Goal: Task Accomplishment & Management: Use online tool/utility

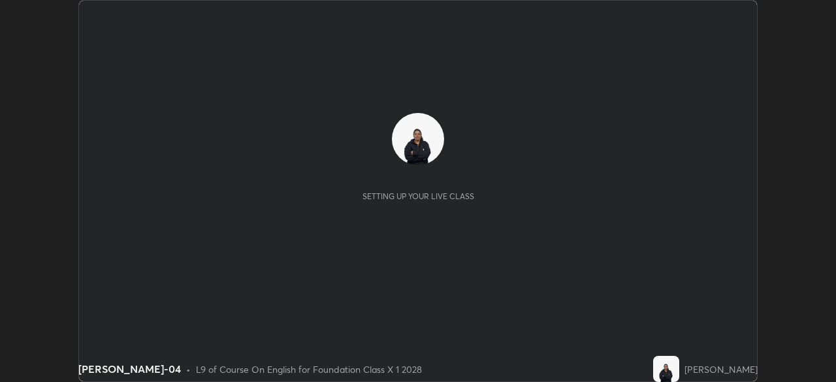
scroll to position [382, 835]
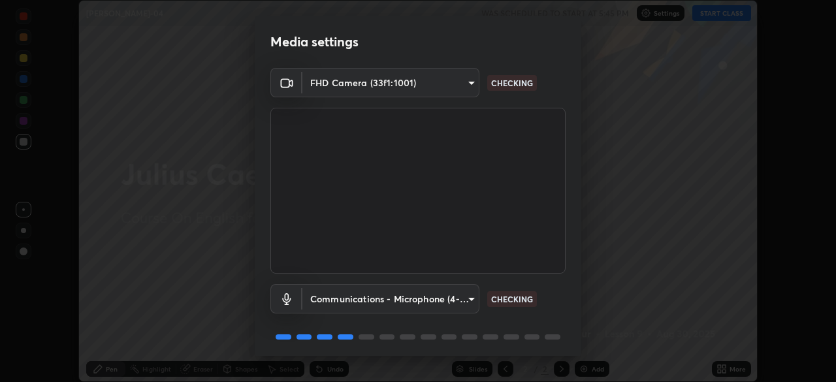
click at [461, 294] on body "Erase all [PERSON_NAME]-04 WAS SCHEDULED TO START AT 5:45 PM Settings START CLA…" at bounding box center [418, 191] width 836 height 382
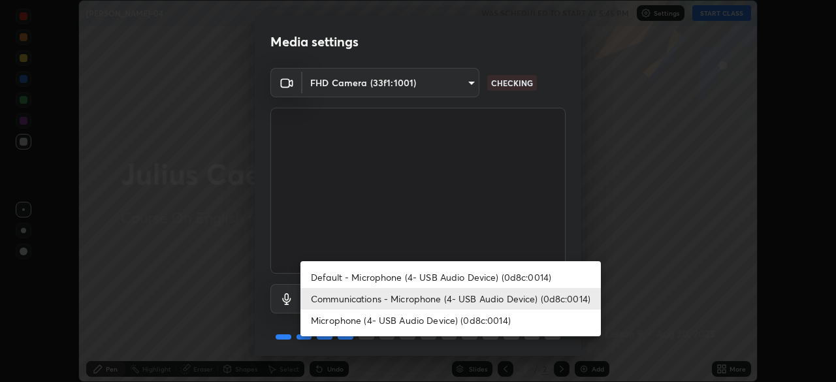
click at [445, 315] on li "Microphone (4- USB Audio Device) (0d8c:0014)" at bounding box center [450, 320] width 300 height 22
type input "5313ec8de6149c4cfb2b0bc25ff3579307caa61eaca26013f06ec79821bdfebe"
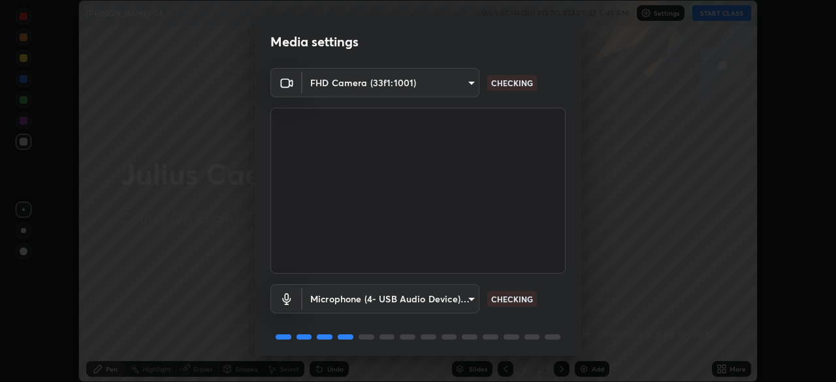
scroll to position [46, 0]
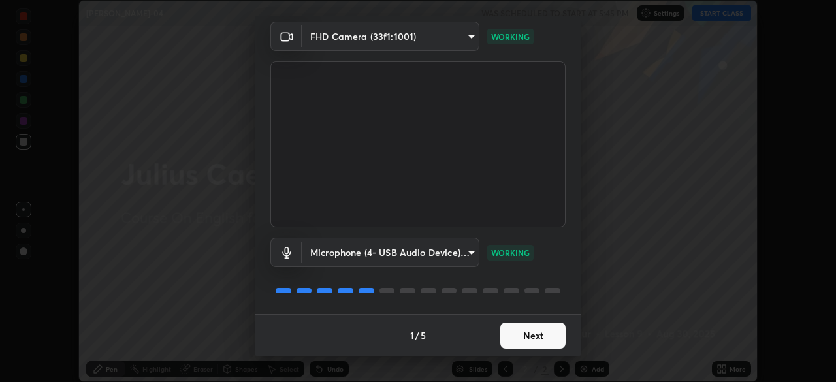
click at [541, 343] on button "Next" at bounding box center [532, 335] width 65 height 26
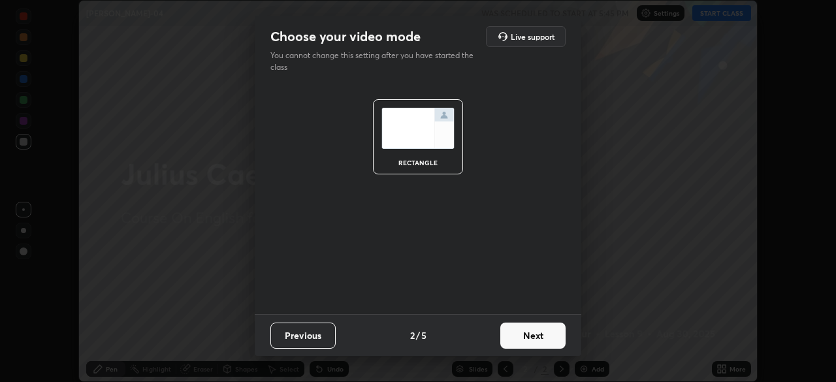
scroll to position [0, 0]
click at [539, 344] on button "Next" at bounding box center [532, 335] width 65 height 26
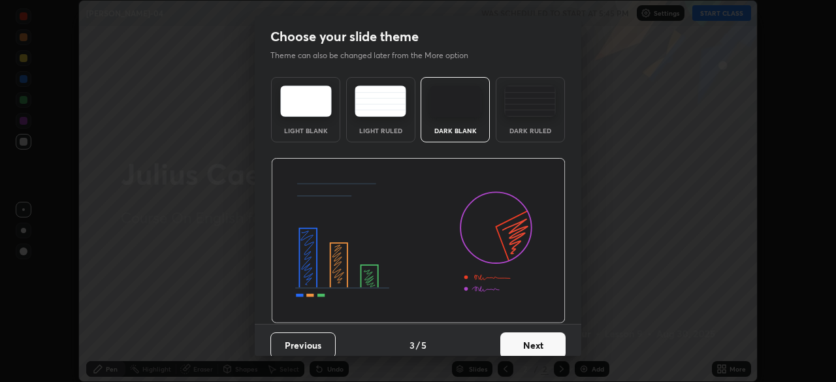
click at [542, 347] on button "Next" at bounding box center [532, 345] width 65 height 26
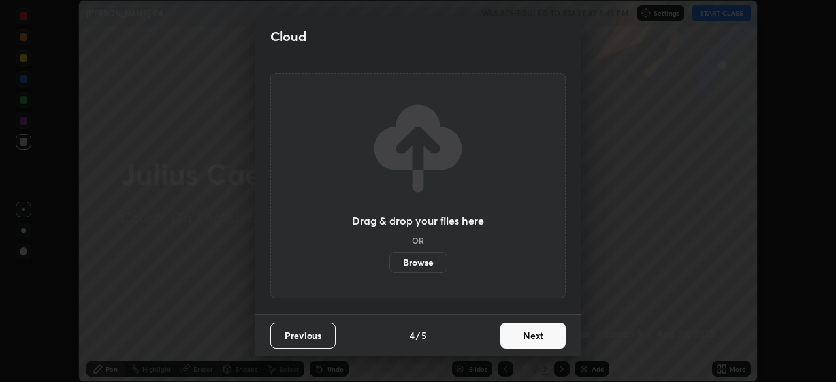
click at [546, 334] on button "Next" at bounding box center [532, 335] width 65 height 26
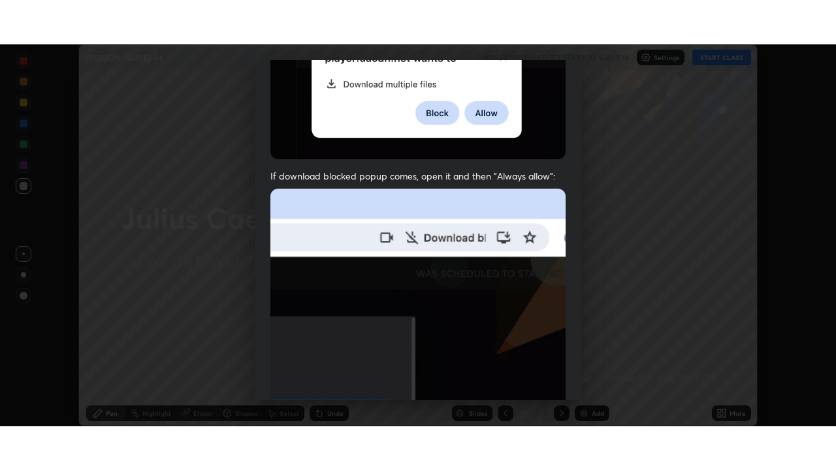
scroll to position [313, 0]
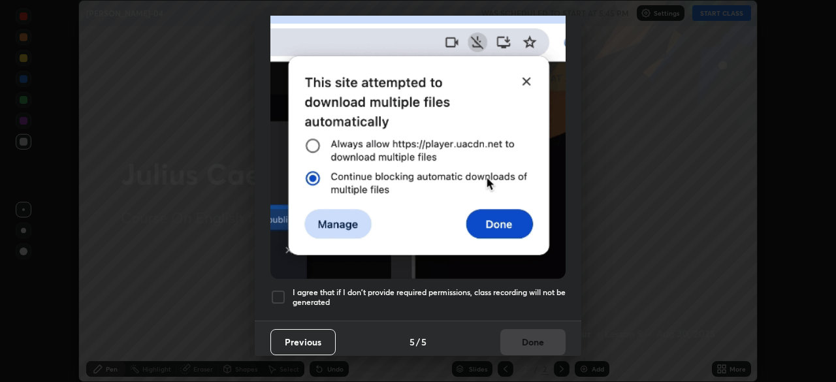
click at [280, 290] on div at bounding box center [278, 297] width 16 height 16
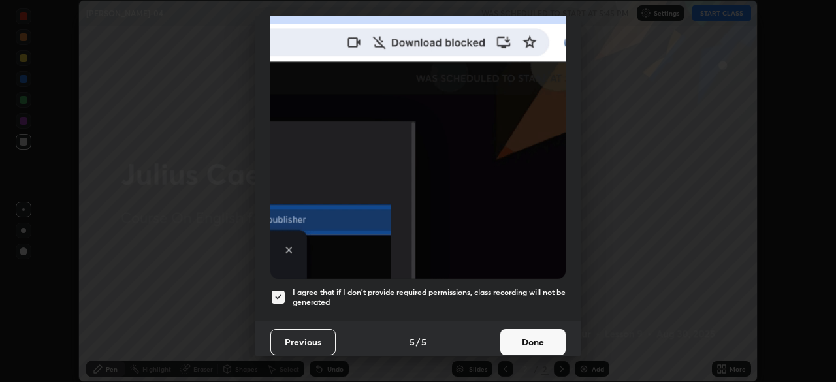
click at [530, 334] on button "Done" at bounding box center [532, 342] width 65 height 26
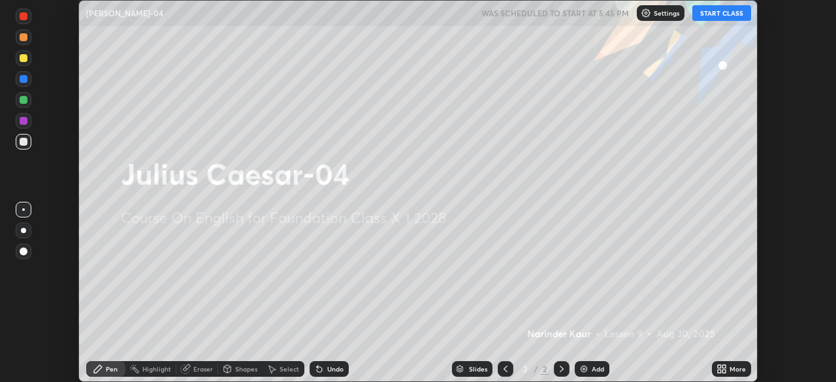
click at [728, 363] on div "More" at bounding box center [731, 369] width 39 height 16
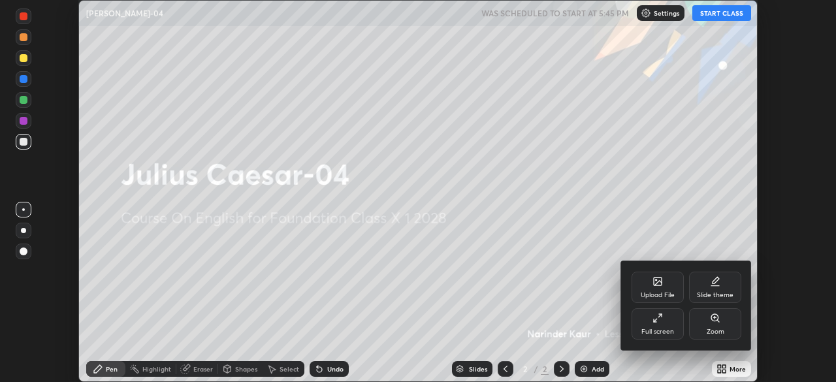
click at [650, 317] on div "Full screen" at bounding box center [657, 323] width 52 height 31
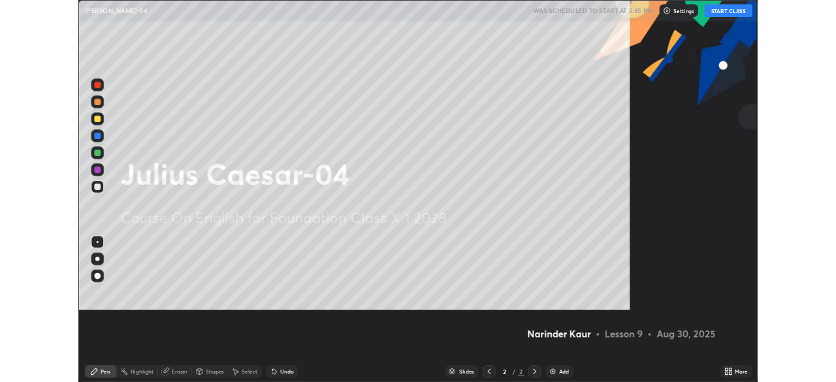
scroll to position [470, 836]
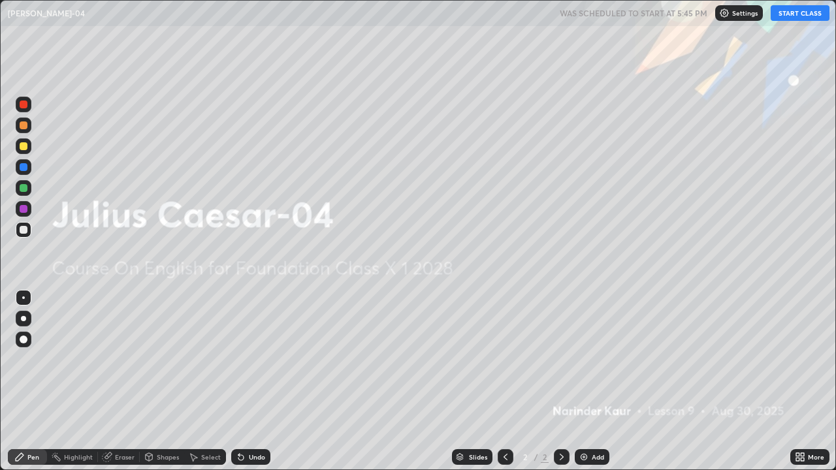
click at [797, 13] on button "START CLASS" at bounding box center [799, 13] width 59 height 16
click at [796, 381] on icon at bounding box center [797, 454] width 3 height 3
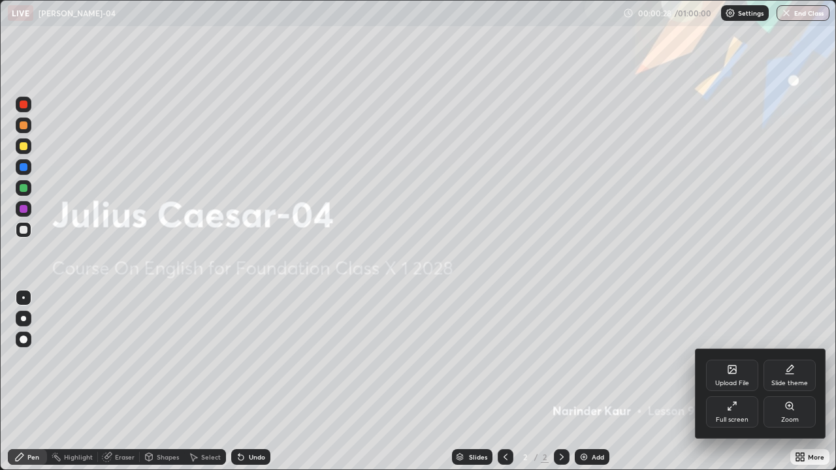
click at [736, 381] on icon at bounding box center [732, 406] width 10 height 10
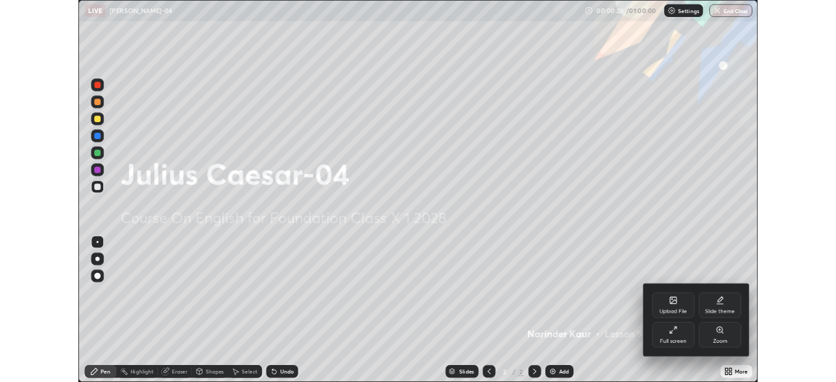
scroll to position [64894, 64440]
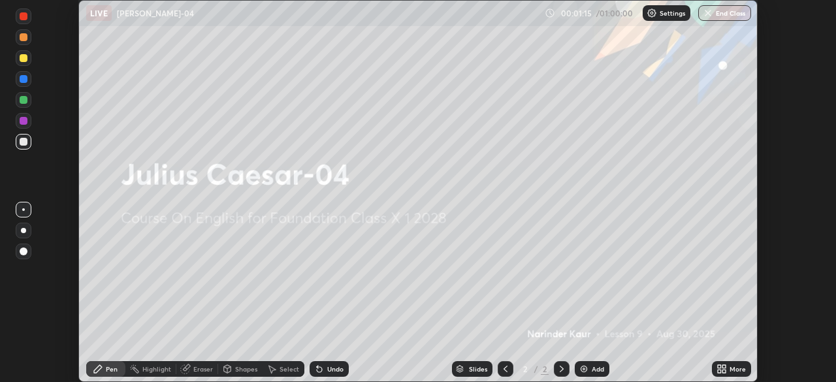
click at [719, 365] on icon at bounding box center [718, 366] width 3 height 3
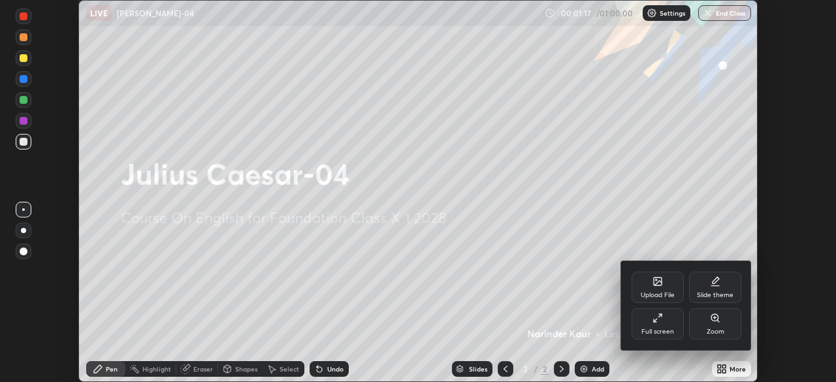
click at [656, 287] on div "Upload File" at bounding box center [657, 287] width 52 height 31
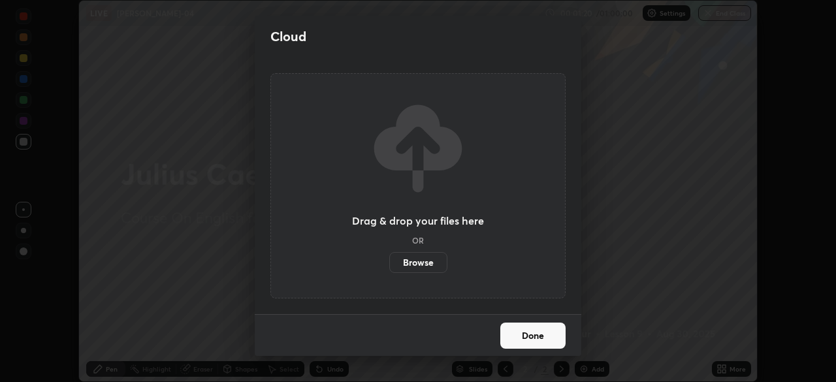
click at [411, 258] on label "Browse" at bounding box center [418, 262] width 58 height 21
click at [389, 258] on input "Browse" at bounding box center [389, 262] width 0 height 21
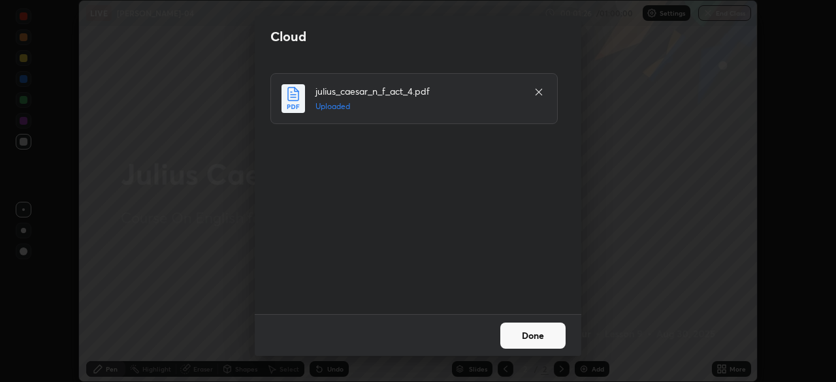
click at [529, 337] on button "Done" at bounding box center [532, 335] width 65 height 26
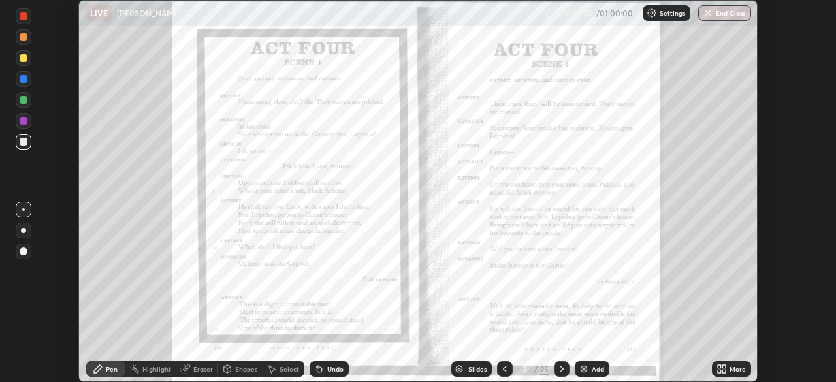
click at [22, 16] on div at bounding box center [24, 16] width 8 height 8
click at [190, 365] on icon at bounding box center [185, 369] width 10 height 10
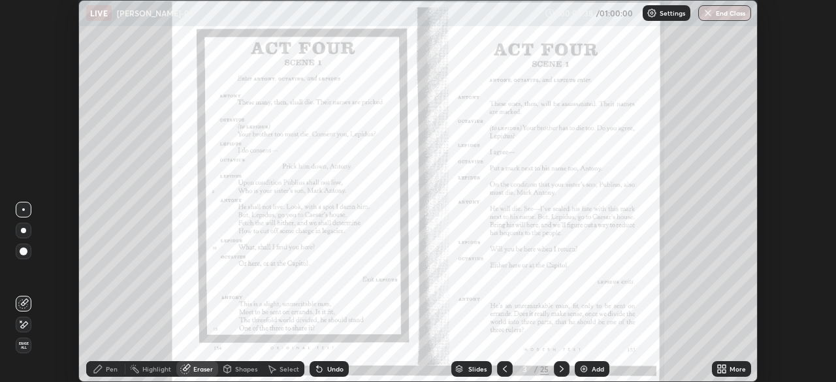
click at [112, 370] on div "Pen" at bounding box center [112, 369] width 12 height 7
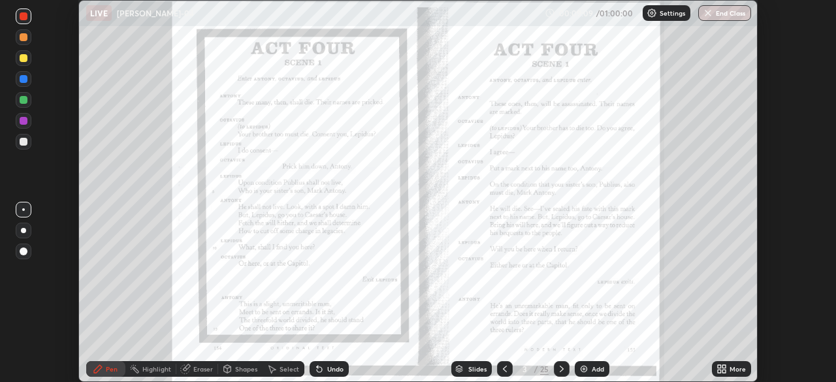
click at [559, 369] on icon at bounding box center [561, 369] width 10 height 10
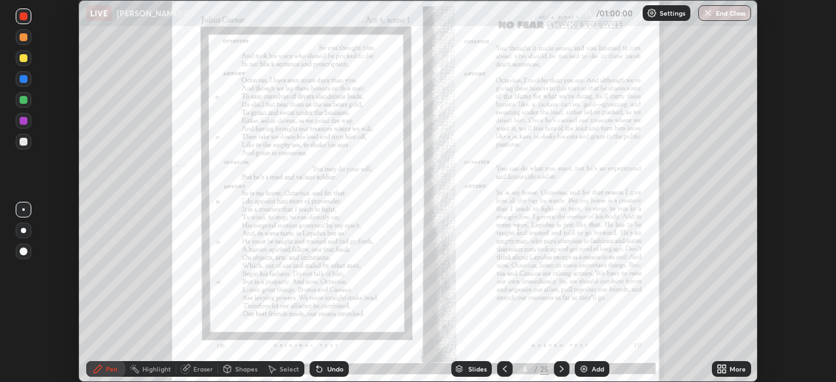
click at [499, 367] on icon at bounding box center [504, 369] width 10 height 10
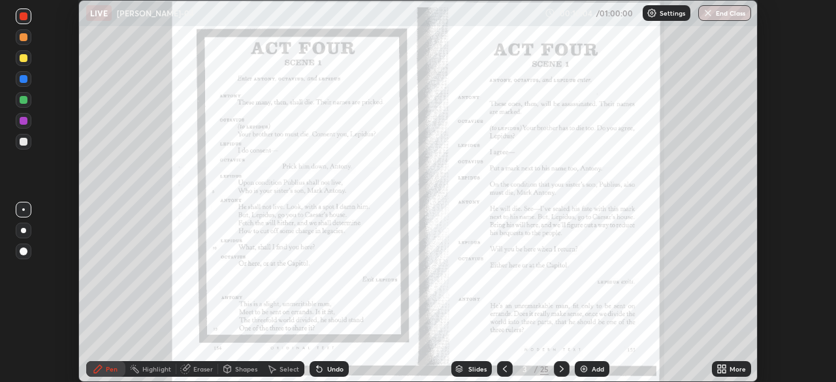
click at [554, 365] on div at bounding box center [562, 369] width 16 height 26
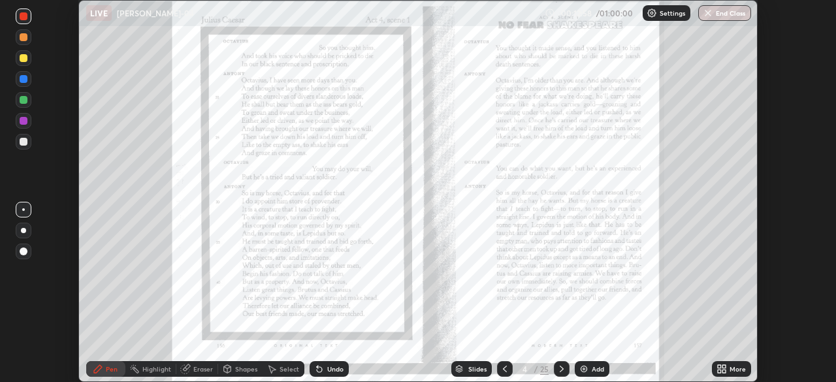
click at [21, 355] on div at bounding box center [23, 277] width 21 height 157
click at [199, 368] on div "Eraser" at bounding box center [203, 369] width 20 height 7
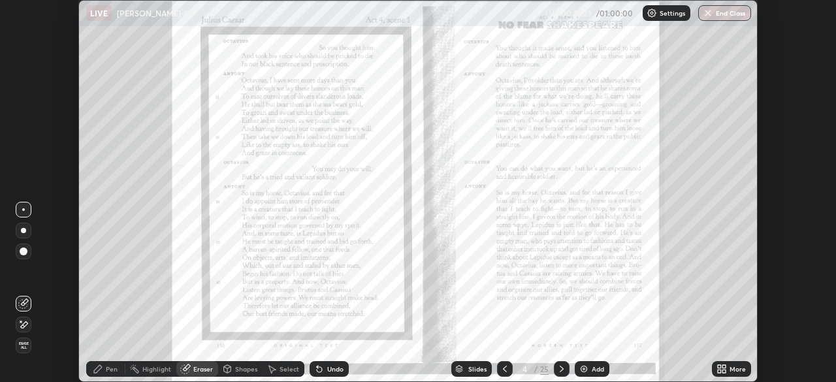
click at [116, 366] on div "Pen" at bounding box center [112, 369] width 12 height 7
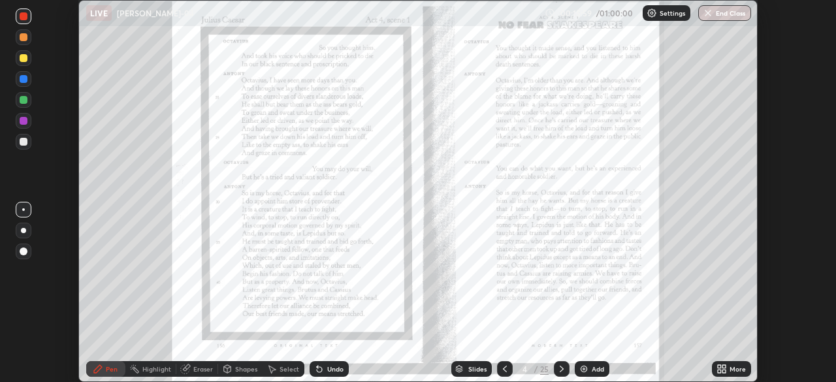
click at [20, 328] on div at bounding box center [23, 277] width 21 height 157
click at [17, 334] on div at bounding box center [23, 277] width 21 height 157
click at [25, 330] on div at bounding box center [23, 277] width 21 height 157
click at [141, 375] on div "Highlight" at bounding box center [150, 369] width 51 height 16
click at [112, 369] on div "Pen" at bounding box center [112, 369] width 12 height 7
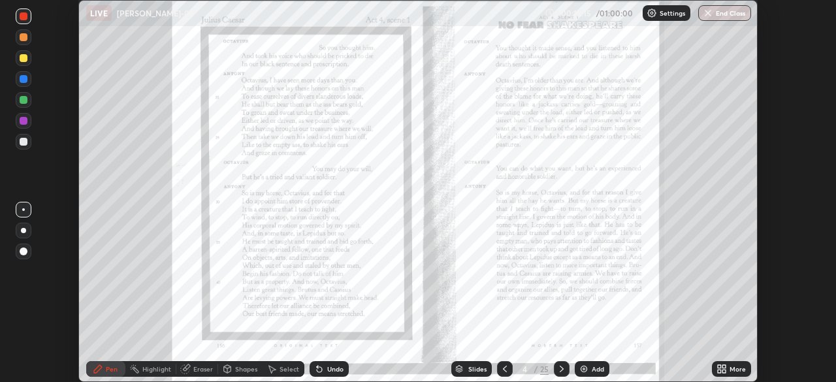
click at [557, 363] on div at bounding box center [562, 369] width 16 height 16
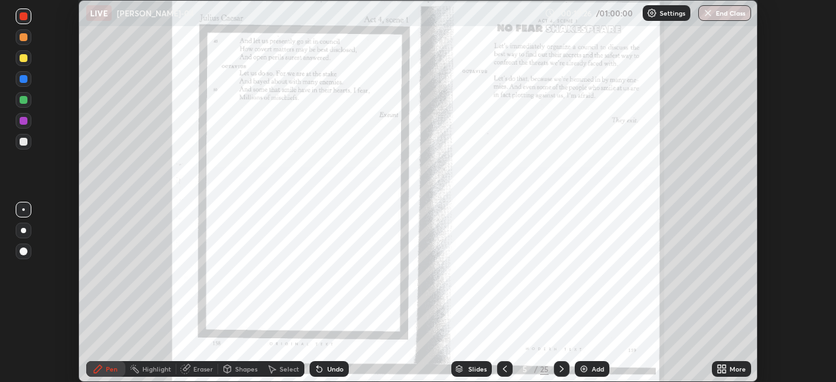
click at [560, 369] on icon at bounding box center [561, 369] width 10 height 10
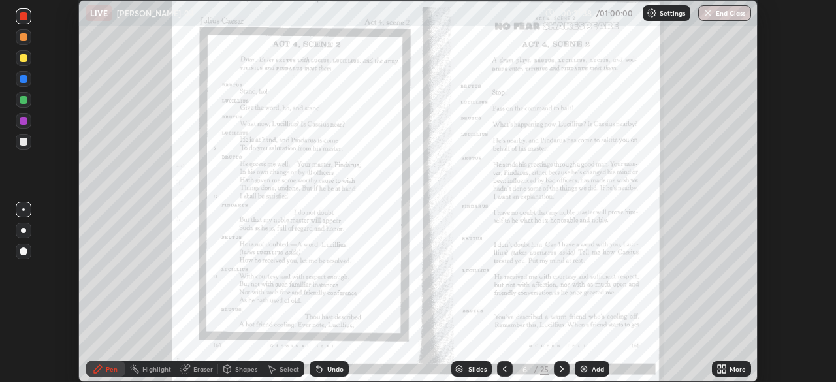
click at [200, 369] on div "Eraser" at bounding box center [203, 369] width 20 height 7
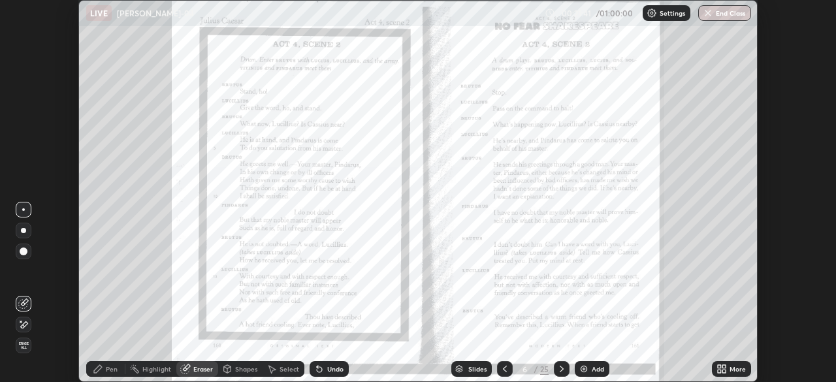
click at [111, 367] on div "Pen" at bounding box center [112, 369] width 12 height 7
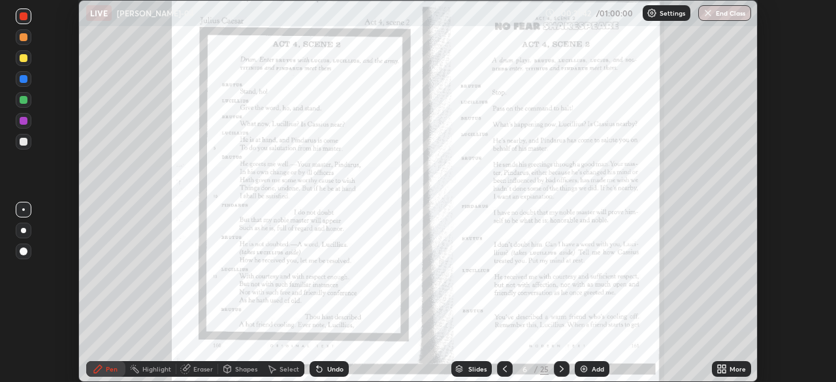
click at [108, 367] on div "Pen" at bounding box center [112, 369] width 12 height 7
click at [669, 375] on div "Slides 6 / 25 Add" at bounding box center [530, 369] width 363 height 26
click at [749, 358] on div "More" at bounding box center [731, 369] width 39 height 26
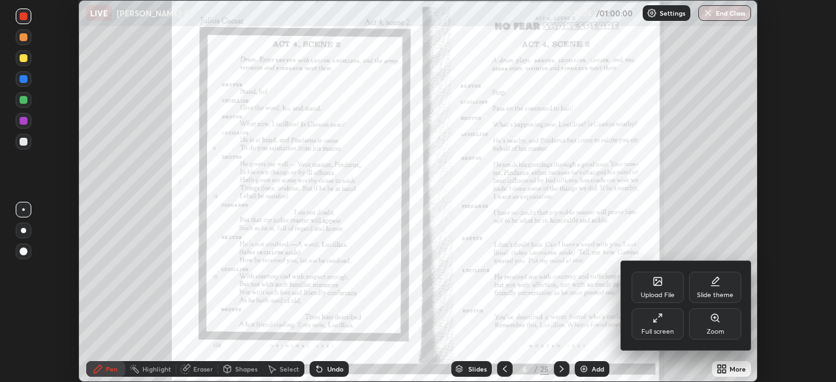
click at [707, 228] on div at bounding box center [418, 191] width 836 height 382
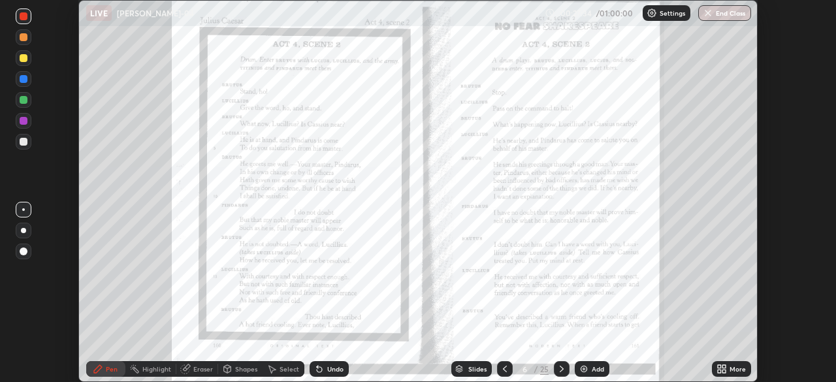
click at [561, 367] on icon at bounding box center [561, 369] width 10 height 10
click at [560, 369] on icon at bounding box center [561, 369] width 10 height 10
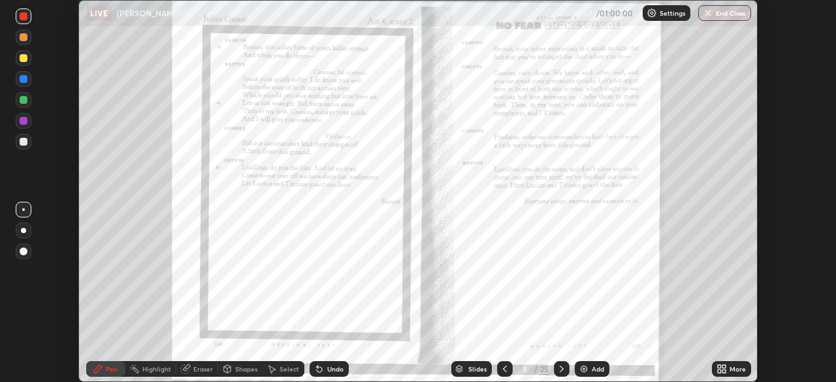
click at [561, 364] on icon at bounding box center [561, 369] width 10 height 10
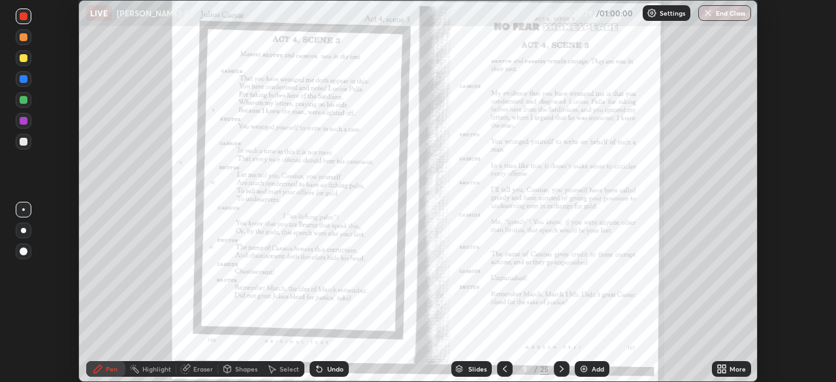
click at [560, 368] on icon at bounding box center [561, 369] width 10 height 10
click at [723, 371] on icon at bounding box center [723, 370] width 3 height 3
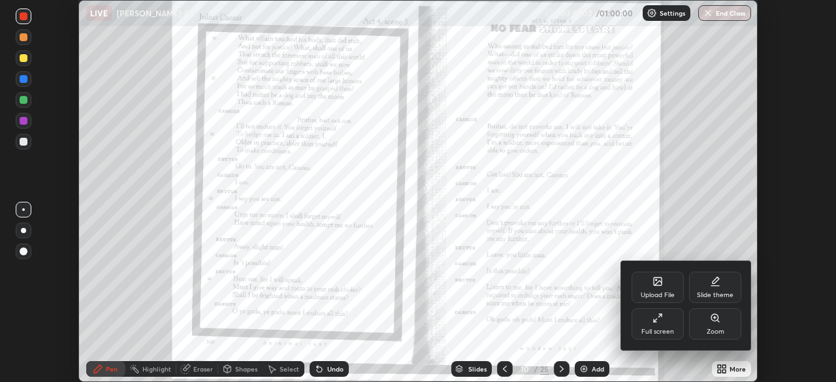
click at [719, 231] on div at bounding box center [418, 191] width 836 height 382
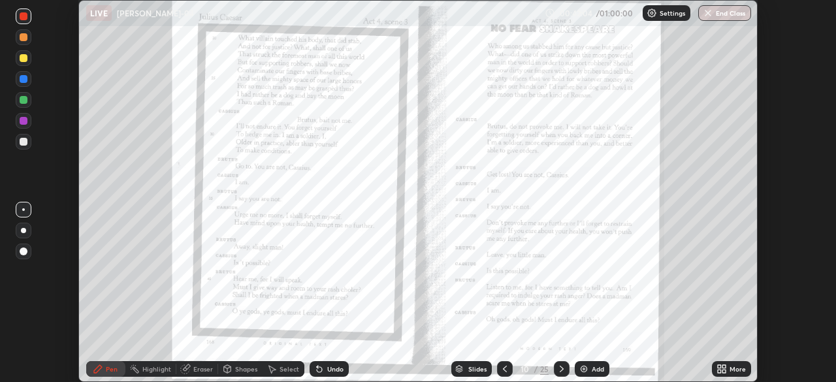
click at [22, 32] on div at bounding box center [24, 37] width 16 height 16
click at [596, 10] on div "00:42:08 / 01:00:00 Settings End Class" at bounding box center [647, 13] width 206 height 16
click at [503, 369] on icon at bounding box center [504, 369] width 10 height 10
click at [558, 368] on icon at bounding box center [561, 369] width 10 height 10
click at [504, 370] on icon at bounding box center [504, 369] width 10 height 10
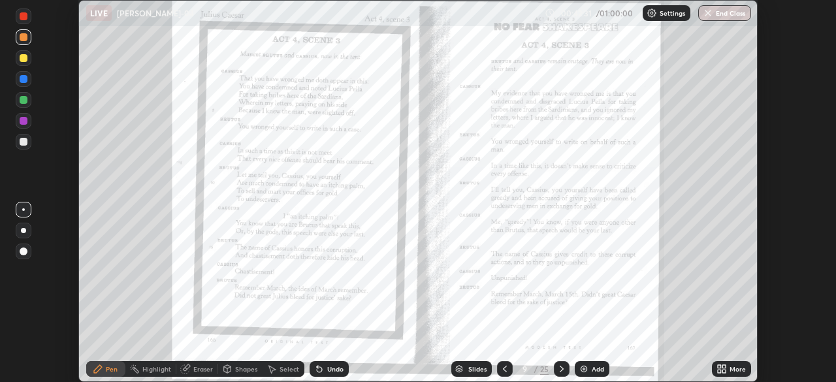
click at [504, 370] on icon at bounding box center [504, 369] width 10 height 10
click at [502, 368] on icon at bounding box center [504, 369] width 10 height 10
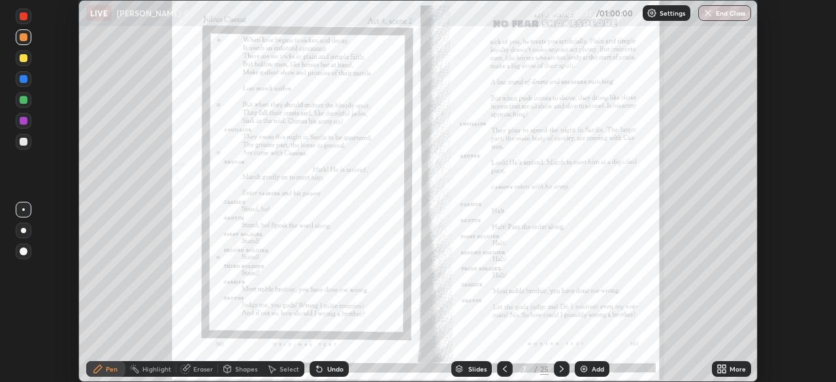
click at [503, 369] on icon at bounding box center [504, 369] width 10 height 10
click at [501, 367] on icon at bounding box center [504, 369] width 10 height 10
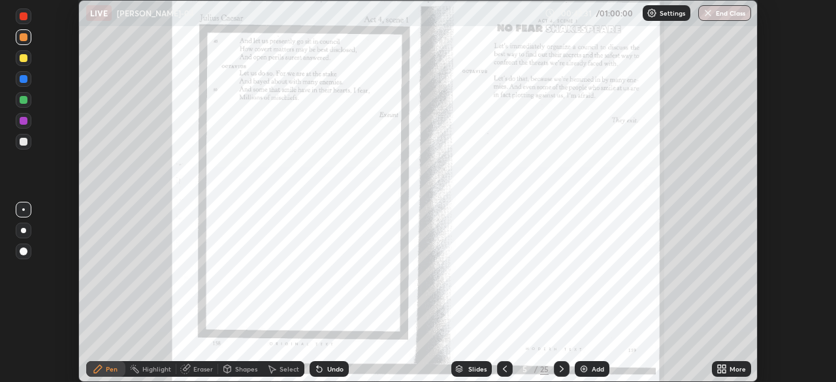
click at [503, 369] on icon at bounding box center [504, 369] width 10 height 10
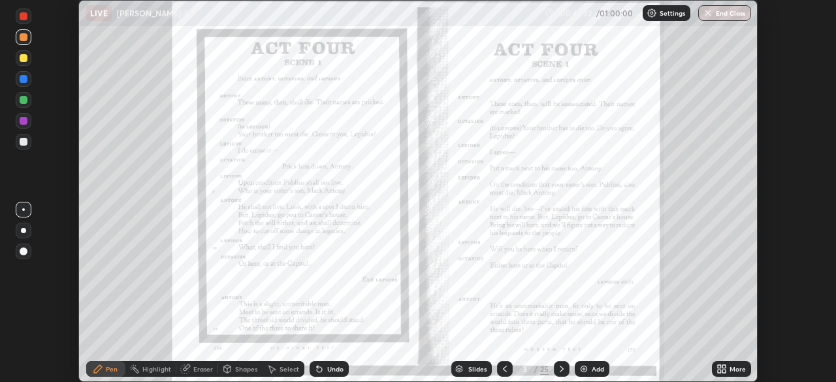
click at [499, 369] on icon at bounding box center [504, 369] width 10 height 10
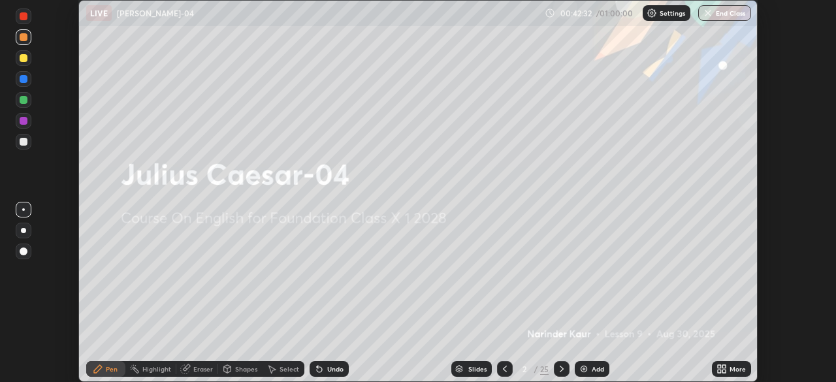
click at [497, 369] on div at bounding box center [505, 369] width 16 height 16
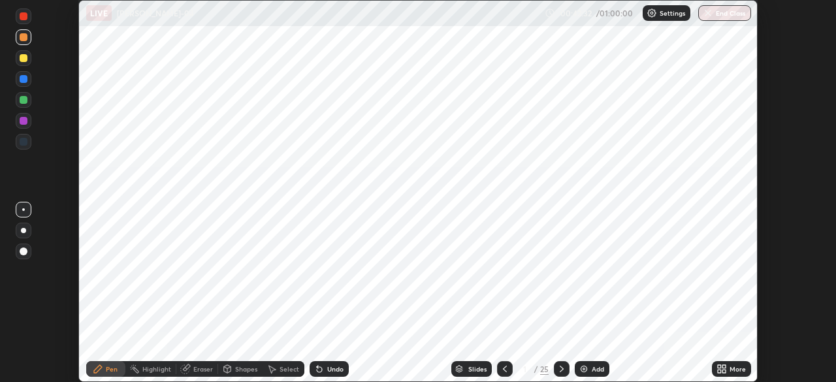
click at [497, 369] on div at bounding box center [505, 369] width 16 height 16
click at [560, 369] on icon at bounding box center [561, 369] width 10 height 10
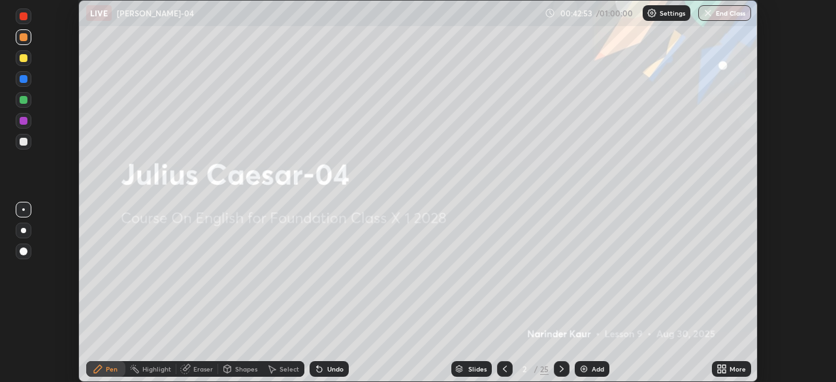
click at [556, 372] on icon at bounding box center [561, 369] width 10 height 10
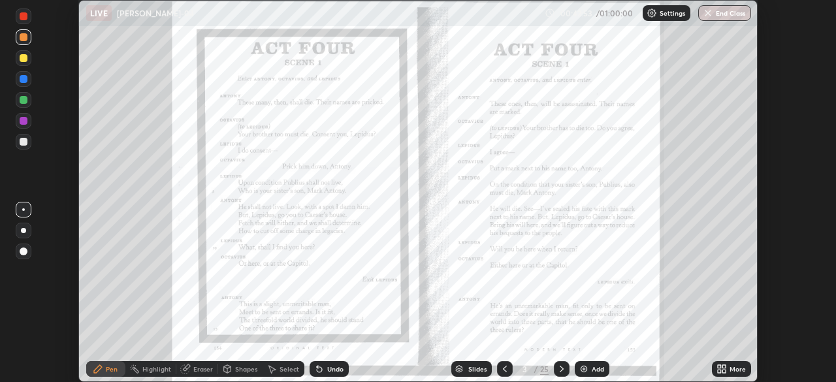
click at [560, 369] on icon at bounding box center [561, 369] width 10 height 10
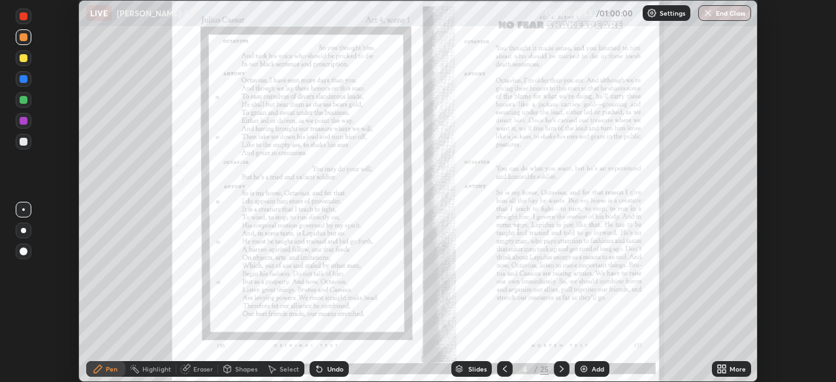
click at [562, 377] on div at bounding box center [562, 369] width 16 height 26
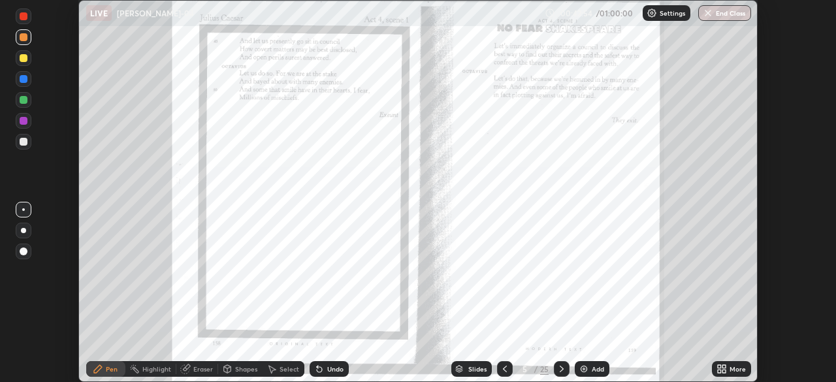
click at [561, 374] on div at bounding box center [562, 369] width 16 height 16
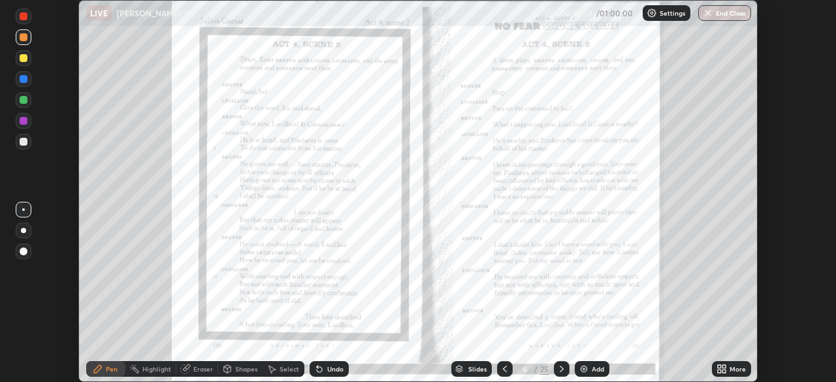
click at [560, 369] on icon at bounding box center [561, 369] width 10 height 10
click at [562, 372] on icon at bounding box center [561, 369] width 10 height 10
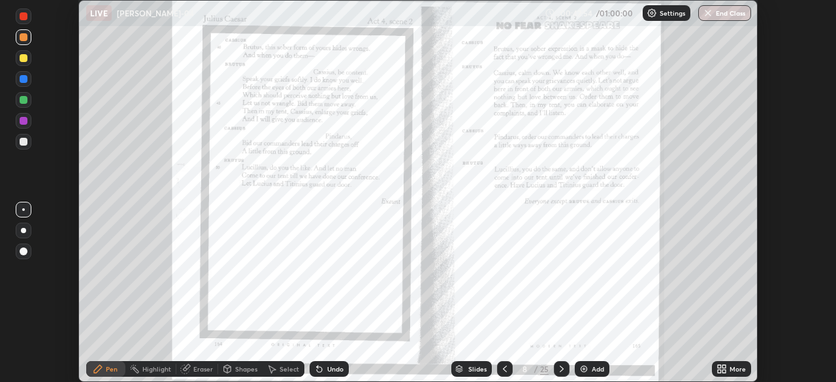
click at [567, 369] on div at bounding box center [562, 369] width 16 height 16
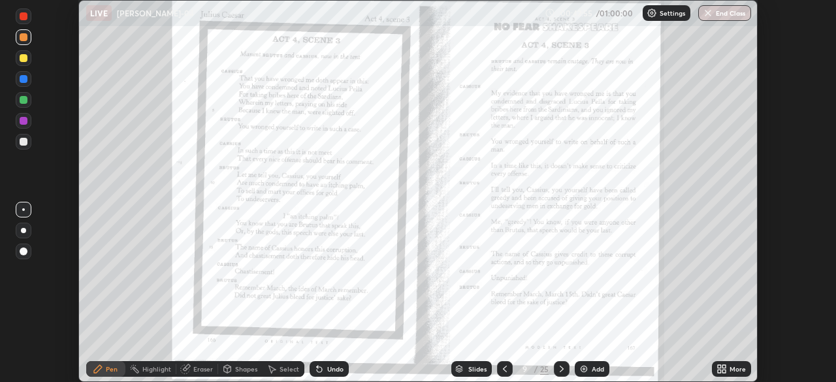
click at [567, 368] on div at bounding box center [562, 369] width 16 height 16
click at [560, 369] on icon at bounding box center [561, 369] width 10 height 10
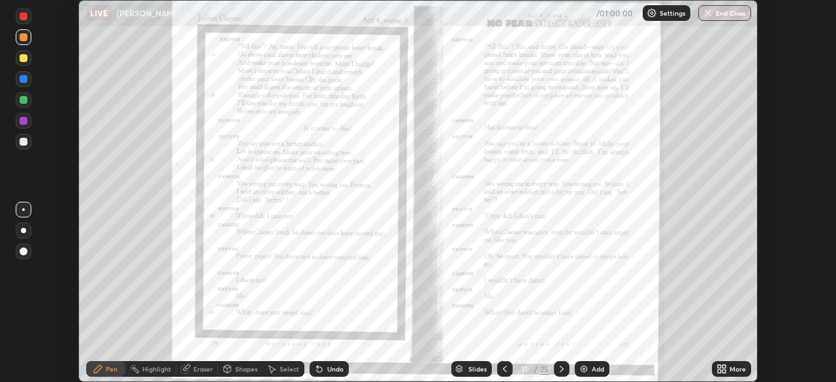
click at [562, 367] on icon at bounding box center [561, 369] width 10 height 10
click at [503, 368] on icon at bounding box center [504, 369] width 10 height 10
click at [503, 369] on icon at bounding box center [504, 369] width 10 height 10
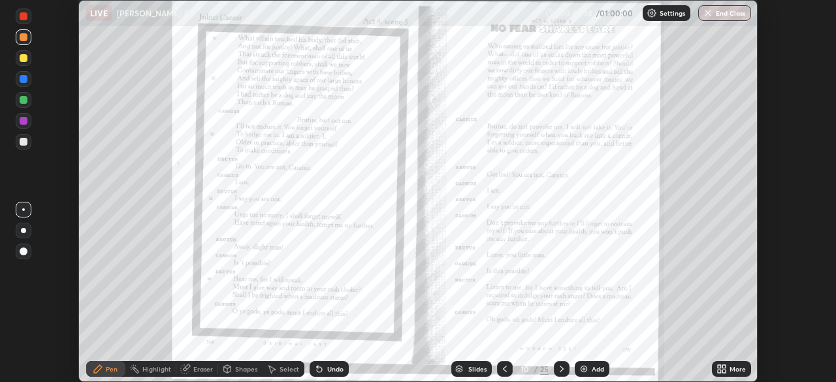
click at [562, 364] on icon at bounding box center [561, 369] width 10 height 10
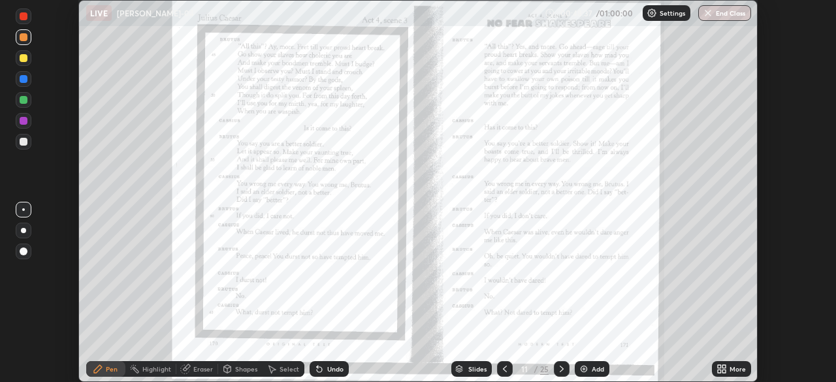
click at [705, 16] on img "button" at bounding box center [707, 13] width 10 height 10
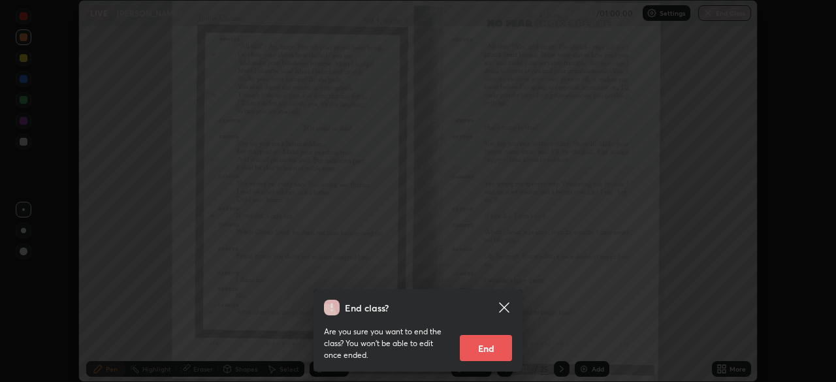
click at [493, 344] on button "End" at bounding box center [486, 348] width 52 height 26
